Goal: Check status

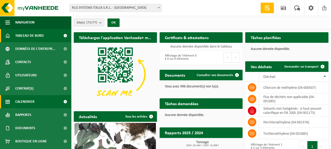
click at [28, 103] on span "Calendrier" at bounding box center [24, 101] width 19 height 13
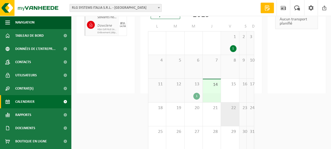
scroll to position [53, 0]
click at [197, 91] on div "13 1" at bounding box center [194, 89] width 18 height 23
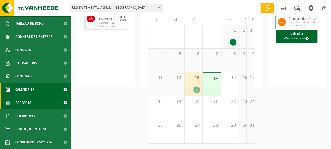
scroll to position [0, 0]
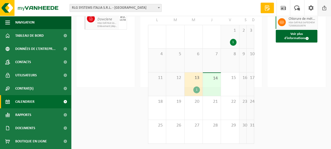
click at [327, 6] on span at bounding box center [325, 8] width 8 height 16
